Goal: Check status: Check status

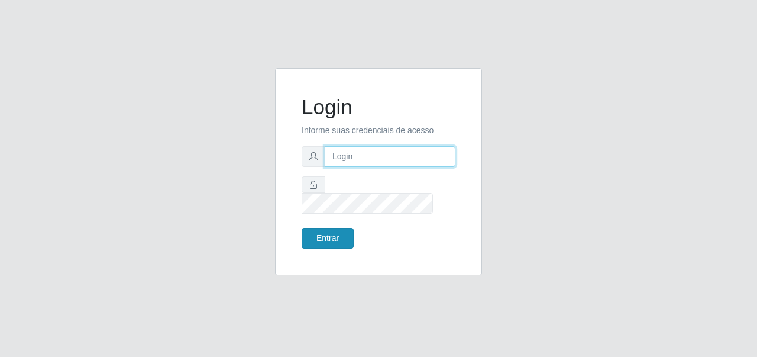
type input "[EMAIL_ADDRESS][DOMAIN_NAME]"
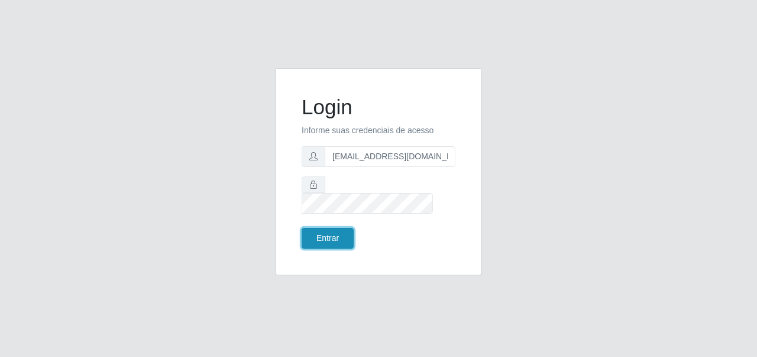
click at [335, 236] on button "Entrar" at bounding box center [328, 238] width 52 height 21
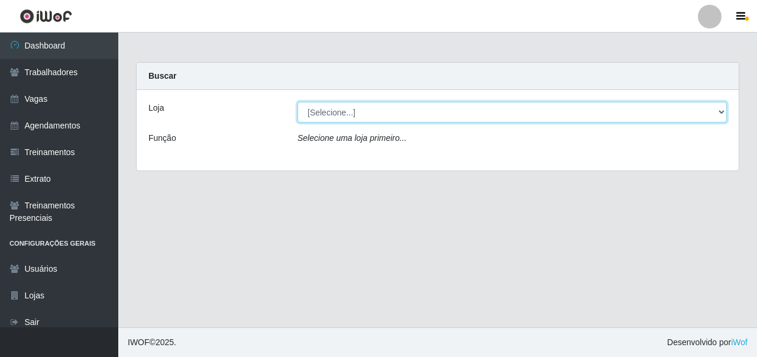
click at [345, 119] on select "[Selecione...] Supermercado Tadeu - [GEOGRAPHIC_DATA]" at bounding box center [513, 112] width 430 height 21
select select "195"
click at [298, 102] on select "[Selecione...] Supermercado Tadeu - [GEOGRAPHIC_DATA]" at bounding box center [513, 112] width 430 height 21
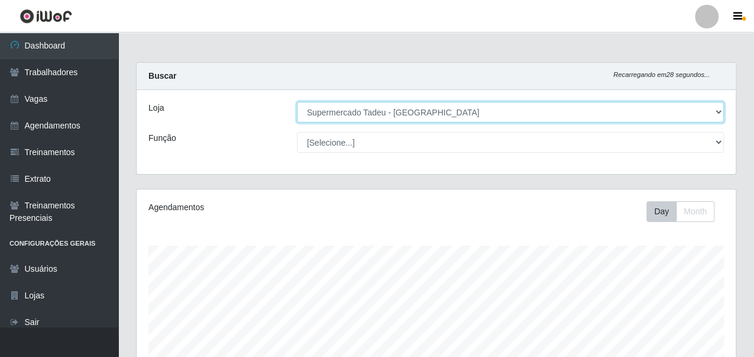
scroll to position [245, 599]
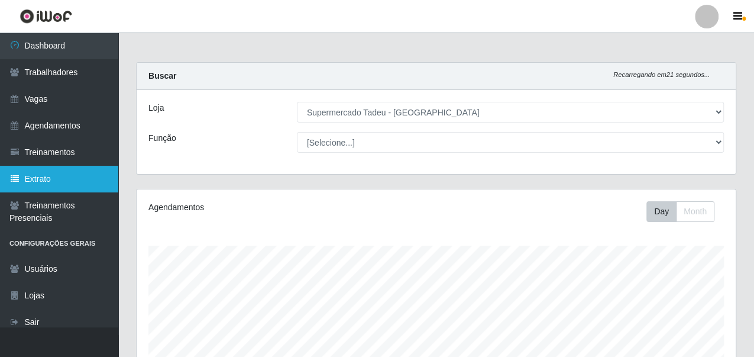
click at [62, 175] on link "Extrato" at bounding box center [59, 179] width 118 height 27
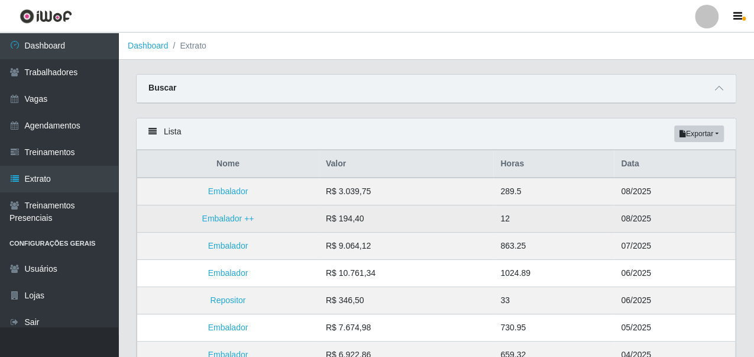
click at [472, 217] on td "R$ 194,40" at bounding box center [406, 218] width 175 height 27
click at [240, 217] on link "Embalador ++" at bounding box center [228, 218] width 52 height 9
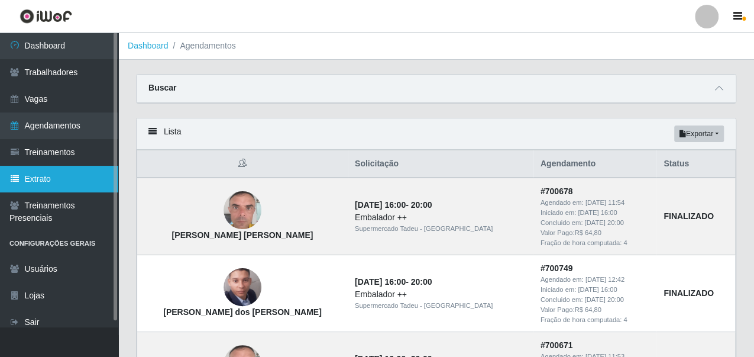
click at [41, 170] on link "Extrato" at bounding box center [59, 179] width 118 height 27
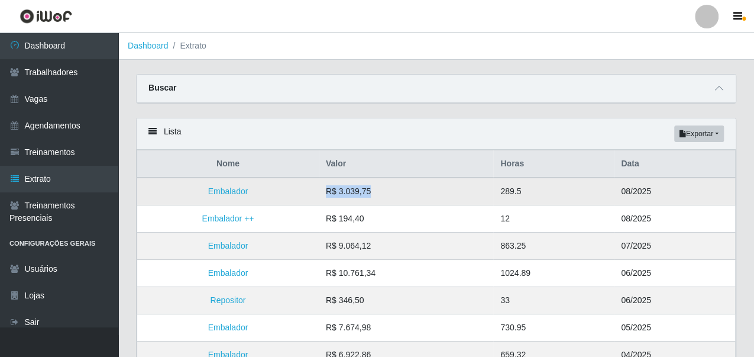
drag, startPoint x: 372, startPoint y: 189, endPoint x: 332, endPoint y: 195, distance: 40.7
click at [332, 195] on td "R$ 3.039,75" at bounding box center [406, 192] width 175 height 28
click at [423, 196] on td "R$ 3.039,75" at bounding box center [406, 192] width 175 height 28
